Goal: Navigation & Orientation: Find specific page/section

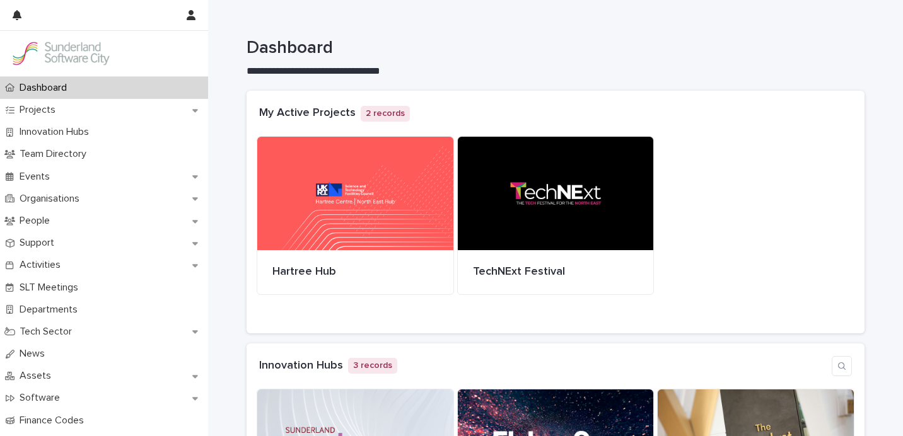
scroll to position [183, 0]
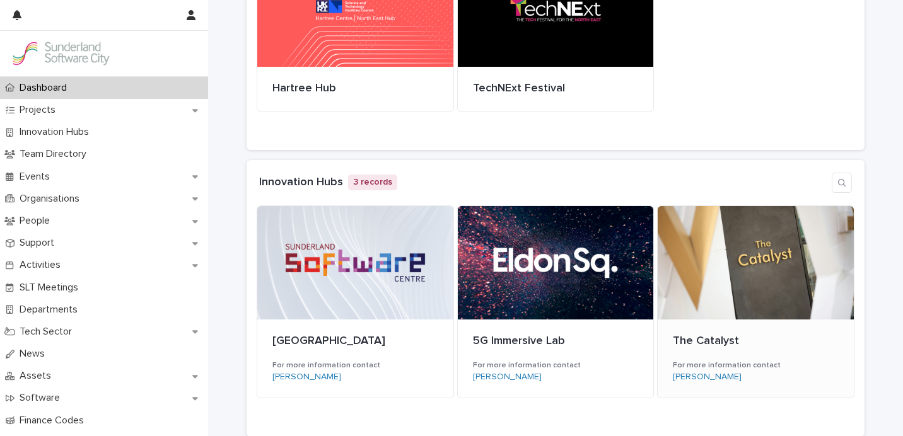
click at [769, 275] on div at bounding box center [755, 262] width 196 height 113
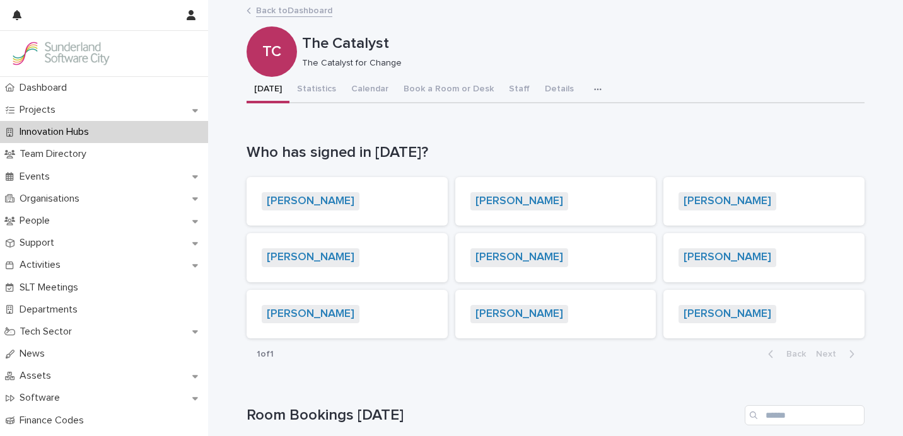
click at [278, 14] on link "Back to Dashboard" at bounding box center [294, 10] width 76 height 14
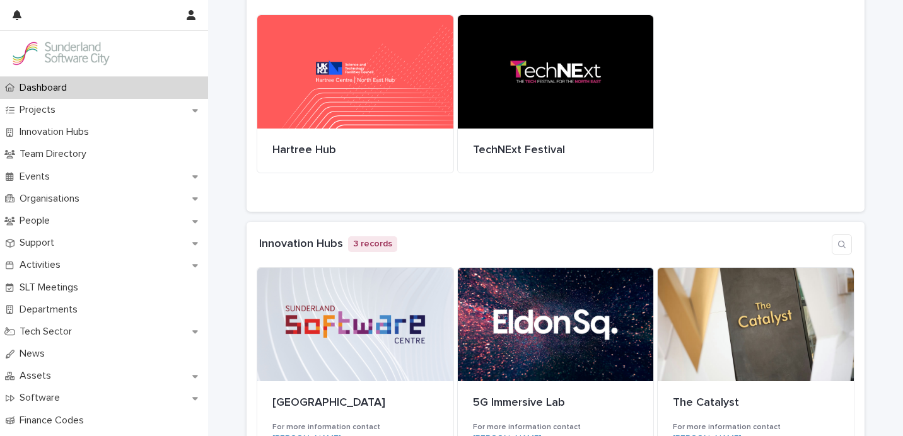
scroll to position [122, 0]
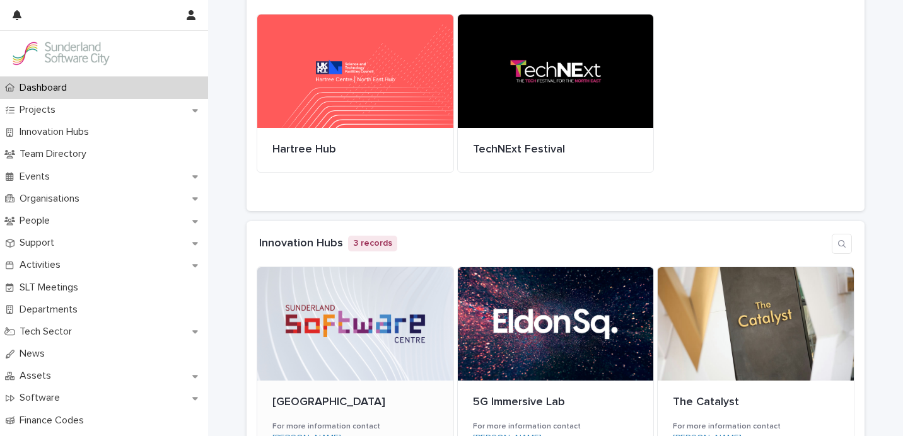
click at [344, 333] on div at bounding box center [355, 323] width 196 height 113
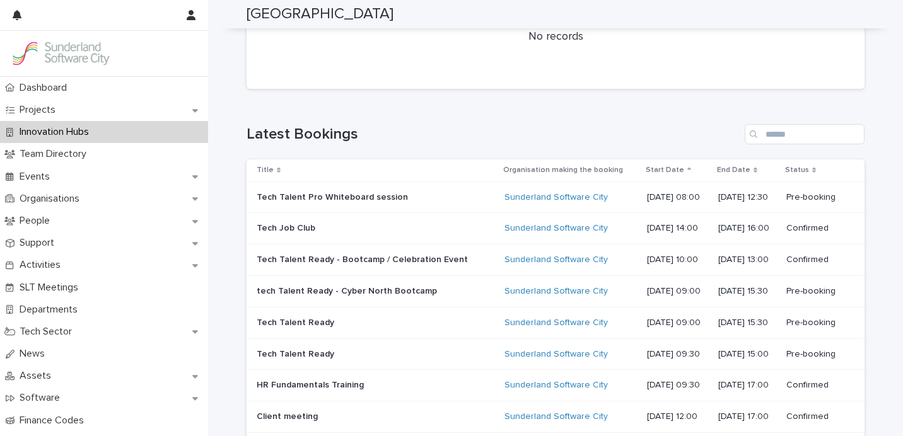
scroll to position [539, 0]
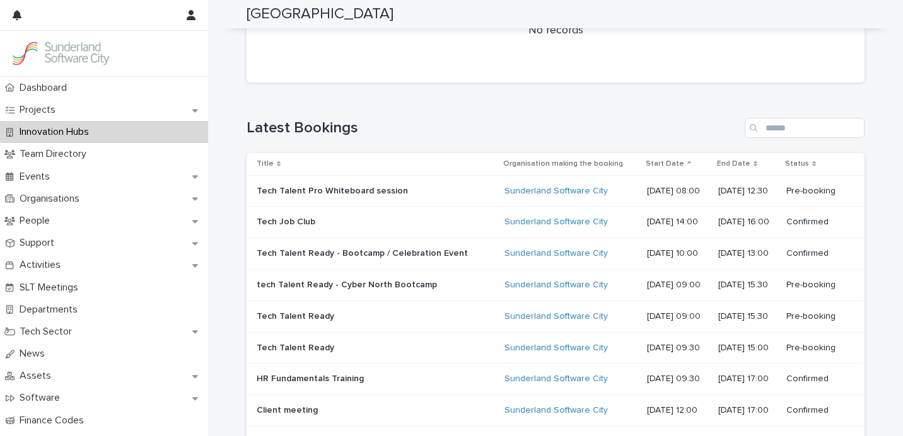
click at [405, 189] on p at bounding box center [367, 191] width 221 height 11
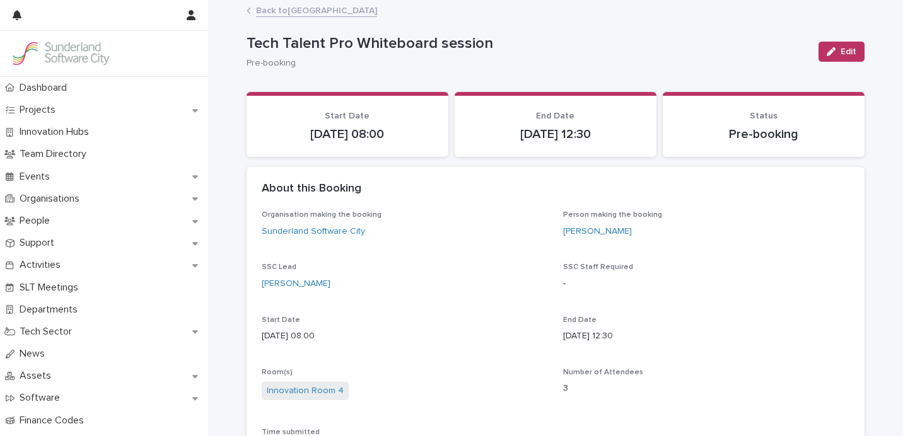
click at [275, 9] on link "Back to [GEOGRAPHIC_DATA]" at bounding box center [316, 10] width 121 height 14
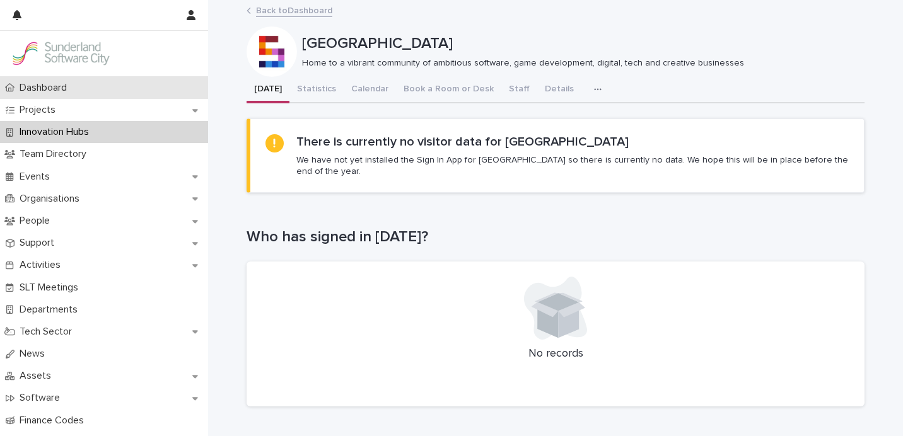
click at [71, 90] on p "Dashboard" at bounding box center [45, 88] width 62 height 12
